Goal: Task Accomplishment & Management: Manage account settings

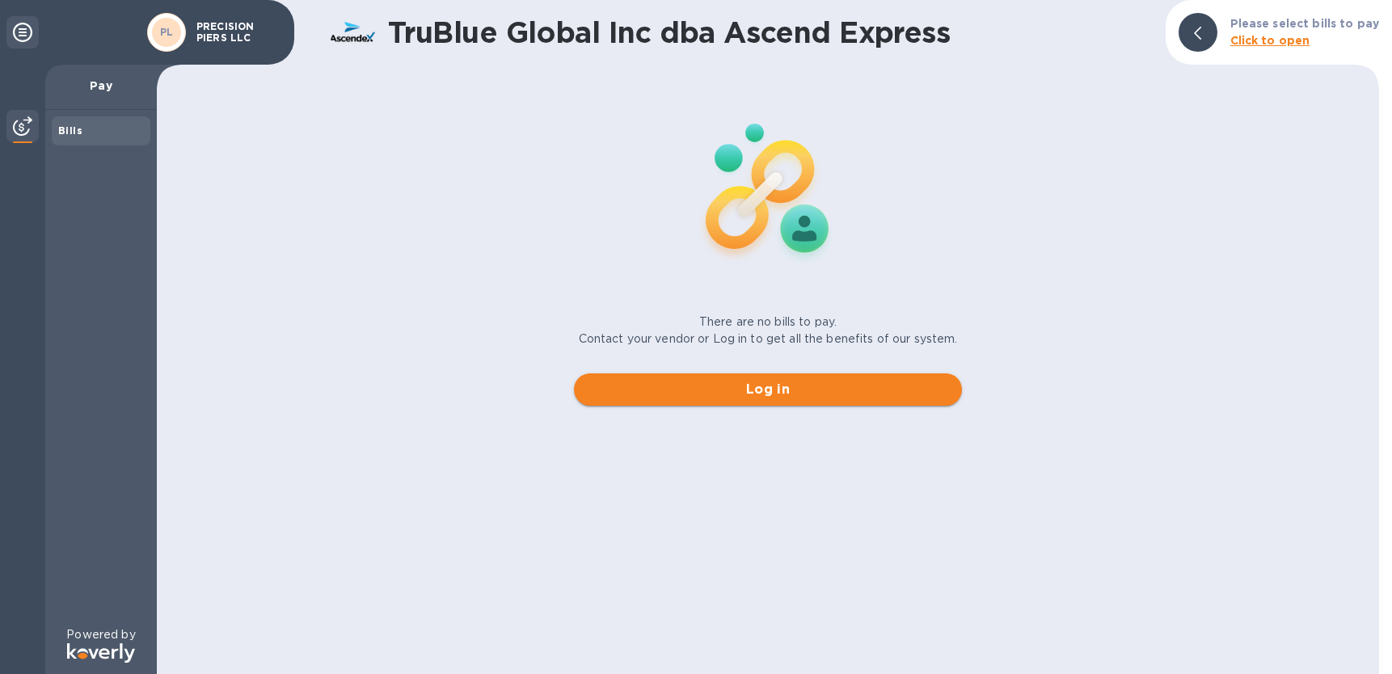
click at [791, 387] on span "Log in" at bounding box center [768, 389] width 362 height 19
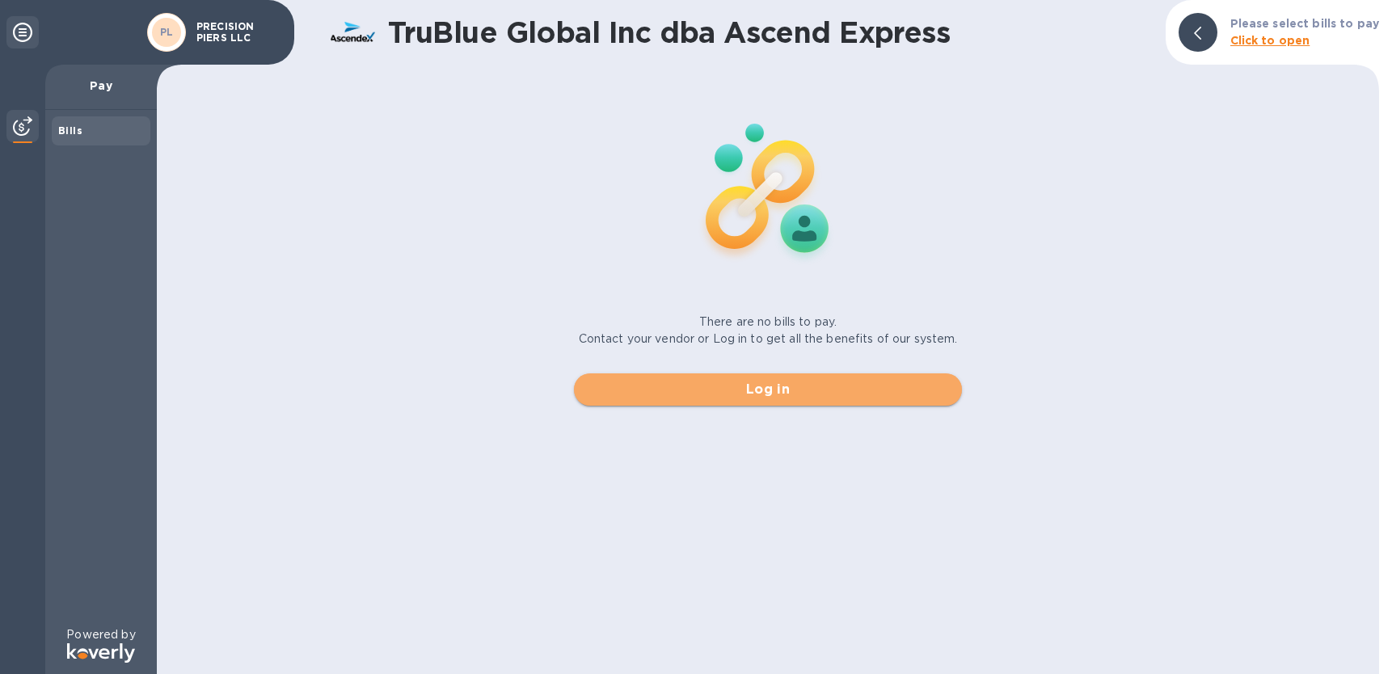
click at [771, 388] on span "Log in" at bounding box center [768, 389] width 362 height 19
